Goal: Complete application form

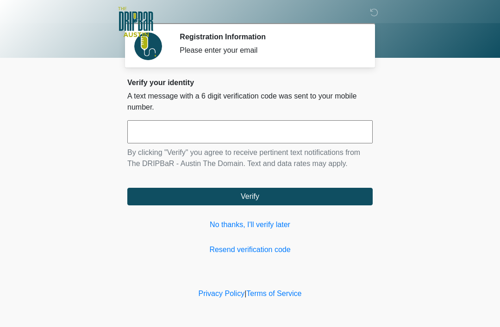
click at [267, 225] on link "No thanks, I'll verify later" at bounding box center [249, 224] width 245 height 11
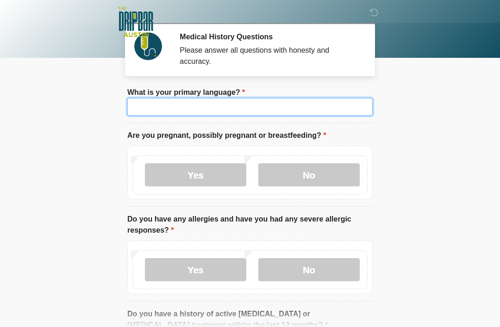
click at [269, 101] on input "What is your primary language?" at bounding box center [249, 107] width 245 height 18
type input "*******"
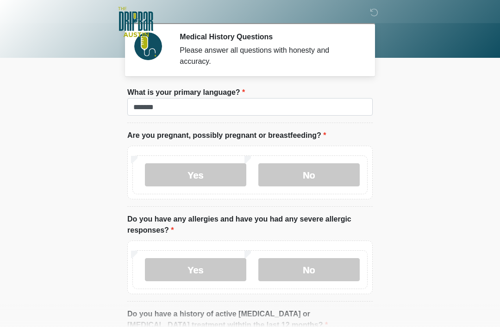
click at [430, 103] on body "‎ ‎ ‎ ‎ Medical History Questions Please answer all questions with honesty and …" at bounding box center [250, 163] width 500 height 327
click at [206, 178] on label "Yes" at bounding box center [195, 174] width 101 height 23
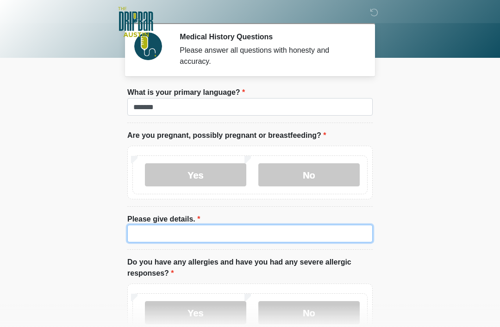
click at [241, 230] on input "Please give details." at bounding box center [249, 234] width 245 height 18
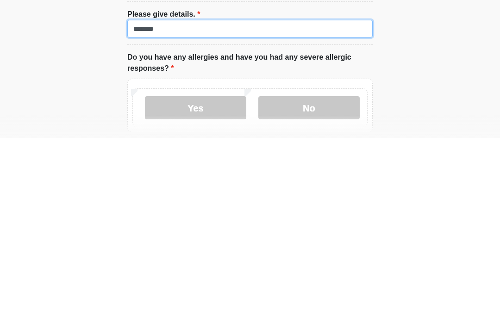
scroll to position [18, 0]
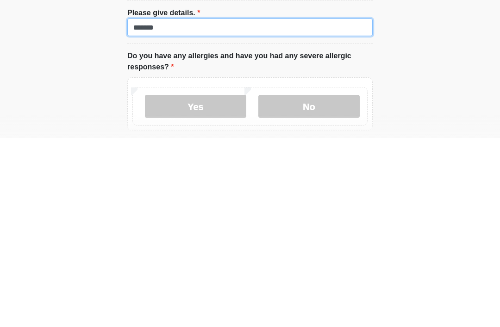
type input "*******"
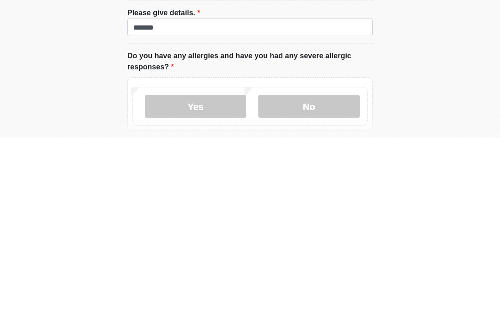
click at [315, 284] on label "No" at bounding box center [308, 295] width 101 height 23
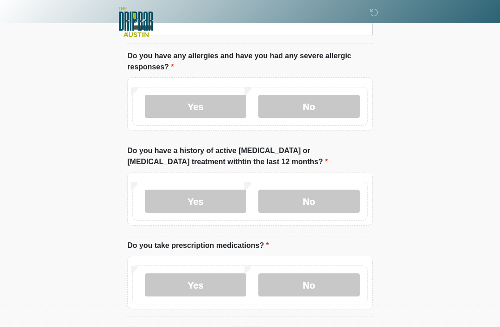
click at [205, 102] on label "Yes" at bounding box center [195, 106] width 101 height 23
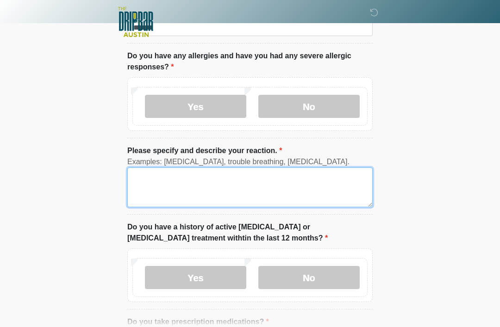
click at [159, 173] on textarea "Please specify and describe your reaction." at bounding box center [249, 188] width 245 height 40
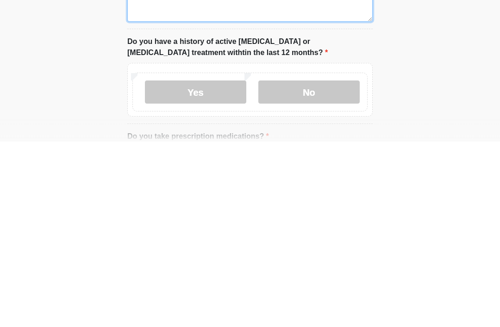
scroll to position [207, 0]
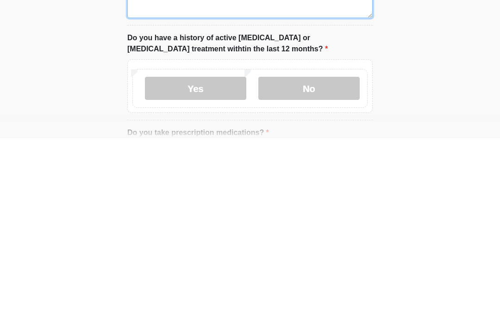
type textarea "**********"
click at [319, 266] on label "No" at bounding box center [308, 277] width 101 height 23
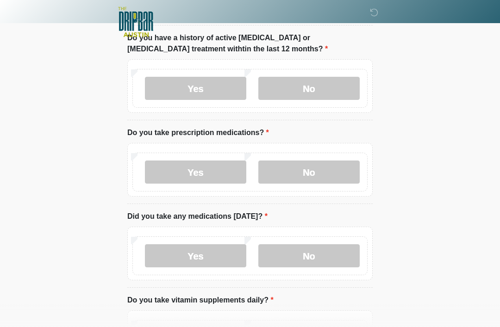
click at [323, 171] on label "No" at bounding box center [308, 172] width 101 height 23
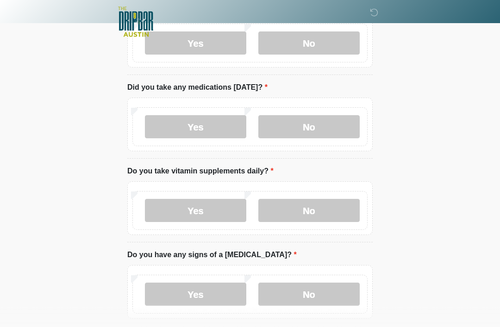
scroll to position [525, 0]
click at [307, 126] on label "No" at bounding box center [308, 126] width 101 height 23
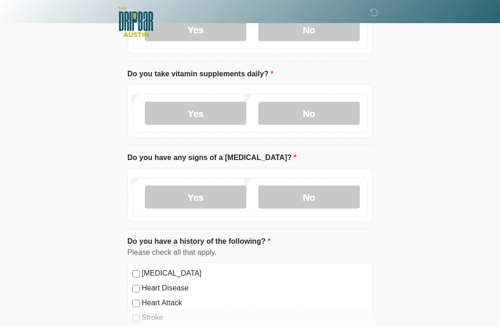
scroll to position [625, 0]
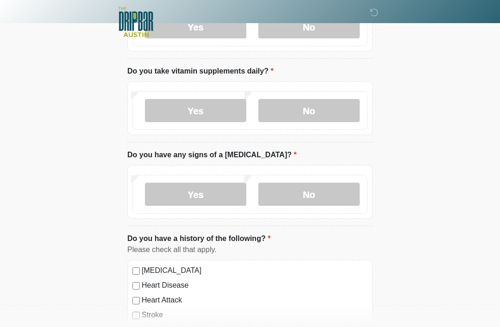
click at [217, 111] on label "Yes" at bounding box center [195, 110] width 101 height 23
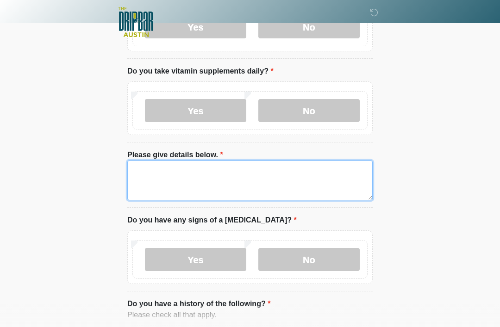
click at [203, 176] on textarea "Please give details below." at bounding box center [249, 181] width 245 height 40
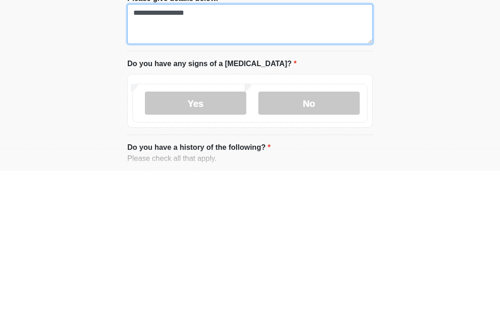
type textarea "**********"
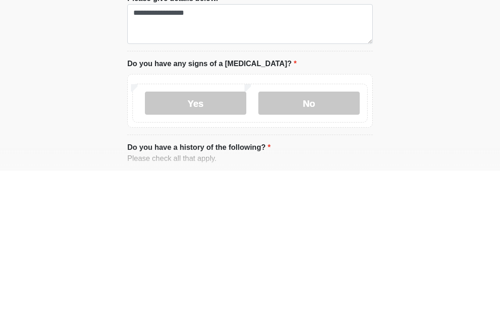
click at [293, 248] on label "No" at bounding box center [308, 259] width 101 height 23
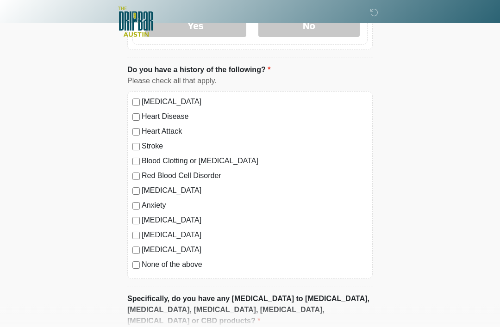
scroll to position [956, 0]
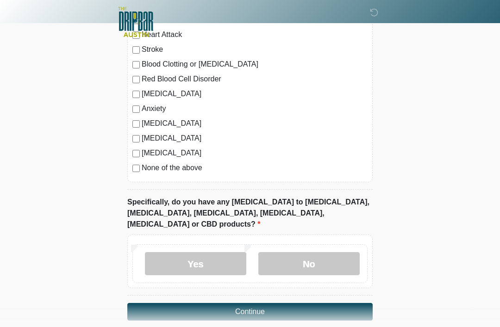
click at [316, 252] on label "No" at bounding box center [308, 263] width 101 height 23
click at [293, 303] on button "Continue" at bounding box center [249, 312] width 245 height 18
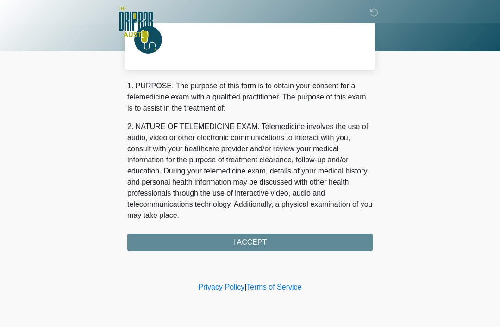
scroll to position [0, 0]
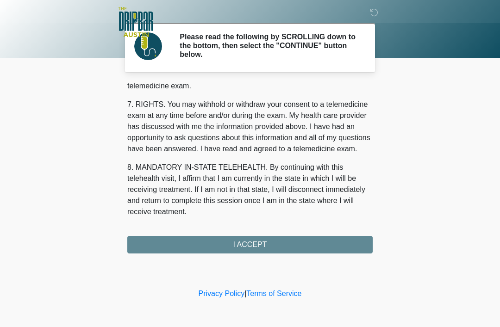
click at [281, 241] on button "I ACCEPT" at bounding box center [249, 245] width 245 height 18
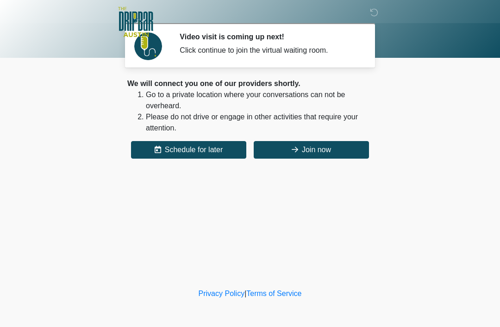
click at [329, 147] on button "Join now" at bounding box center [311, 150] width 115 height 18
